Goal: Find specific page/section: Find specific page/section

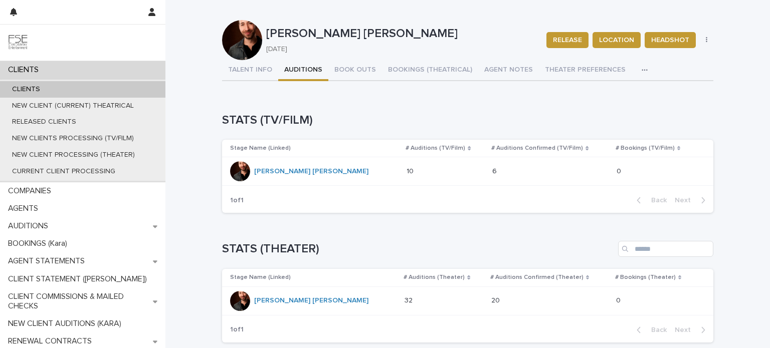
click at [94, 72] on div "CLIENTS" at bounding box center [82, 70] width 165 height 18
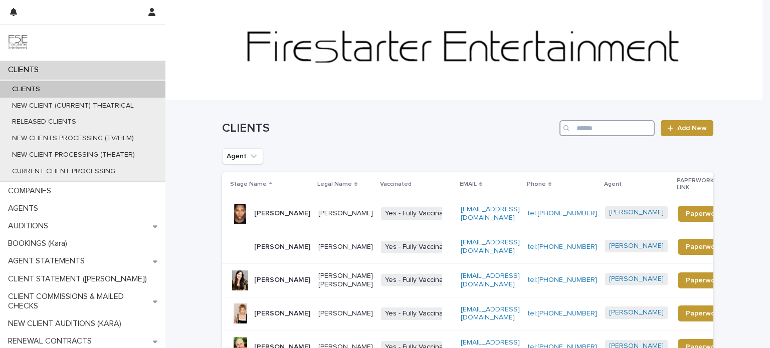
click at [615, 132] on input "Search" at bounding box center [606, 128] width 95 height 16
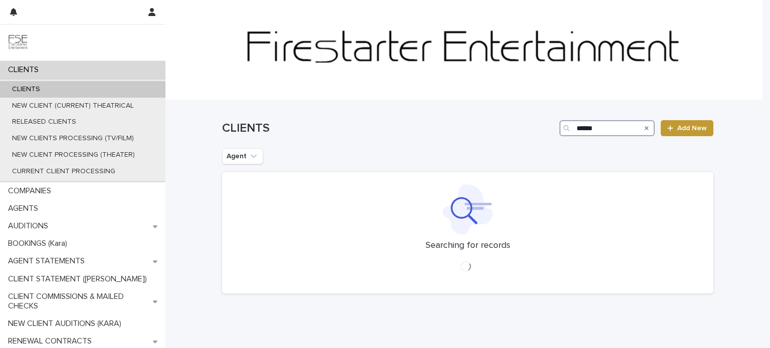
type input "******"
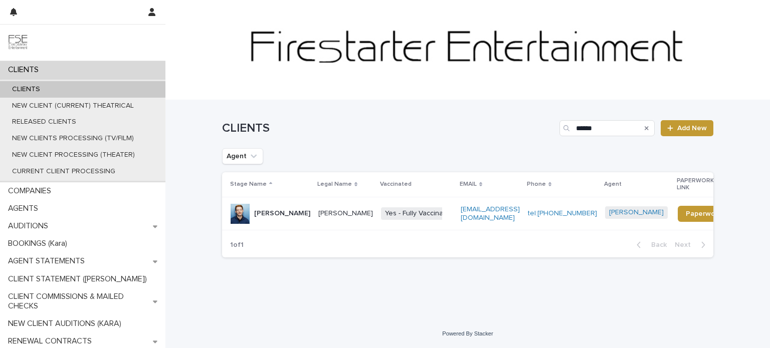
click at [355, 222] on div "[PERSON_NAME]" at bounding box center [345, 214] width 55 height 17
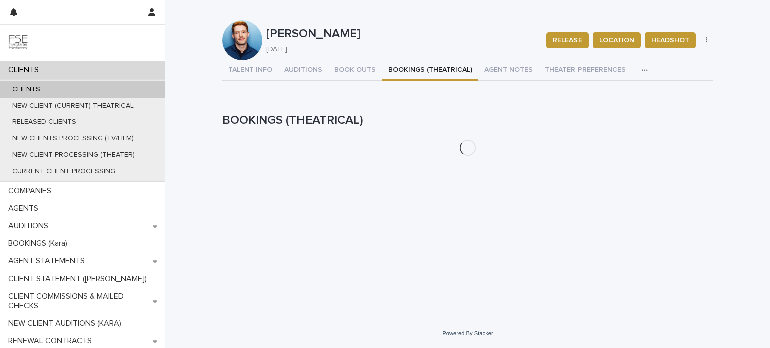
click at [403, 68] on button "BOOKINGS (THEATRICAL)" at bounding box center [430, 70] width 96 height 21
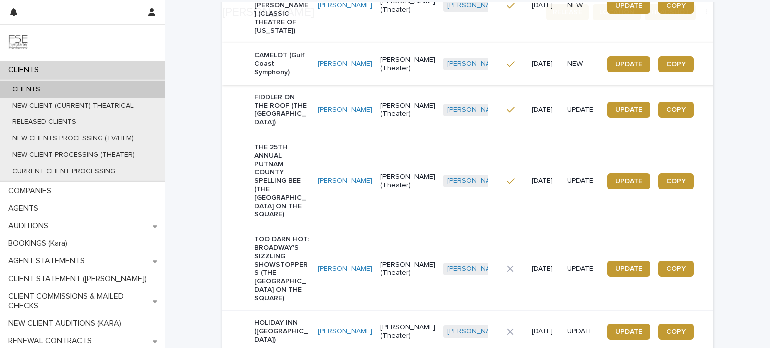
scroll to position [326, 0]
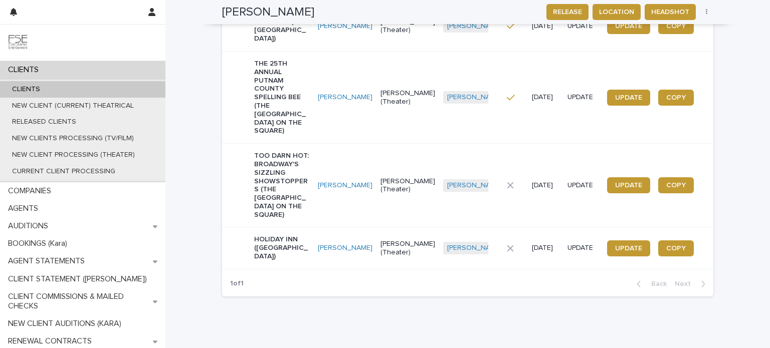
click at [300, 236] on p "HOLIDAY INN ([GEOGRAPHIC_DATA])" at bounding box center [282, 248] width 56 height 25
